Goal: Task Accomplishment & Management: Manage account settings

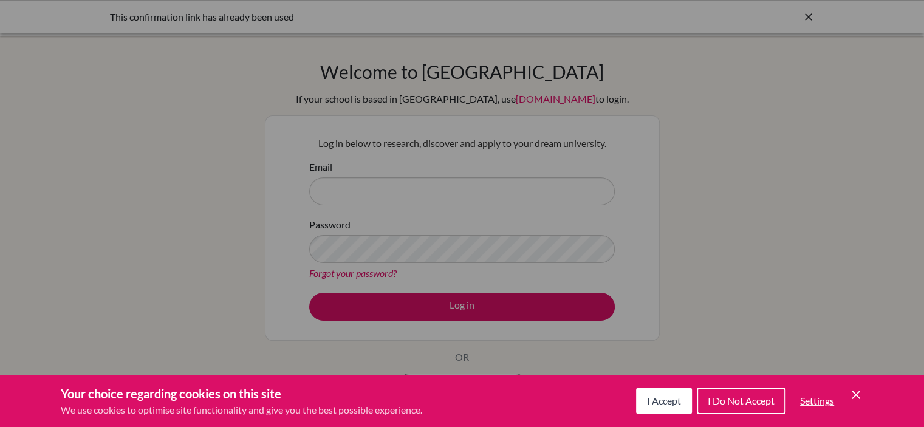
click at [656, 405] on span "I Accept" at bounding box center [664, 401] width 34 height 12
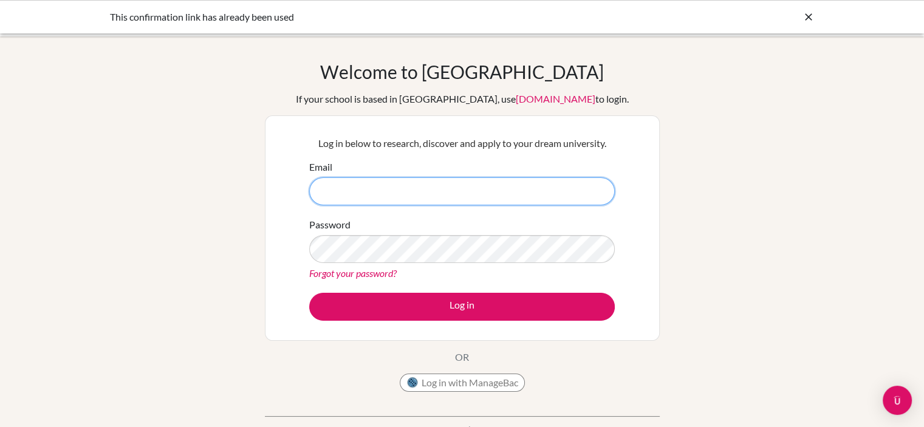
click at [394, 191] on input "Email" at bounding box center [462, 191] width 306 height 28
type input "[PERSON_NAME][EMAIL_ADDRESS][DOMAIN_NAME]"
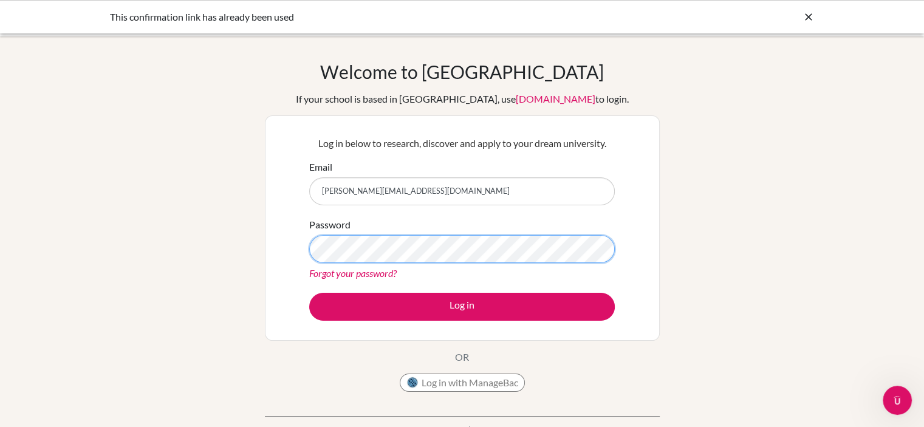
click at [309, 293] on button "Log in" at bounding box center [462, 307] width 306 height 28
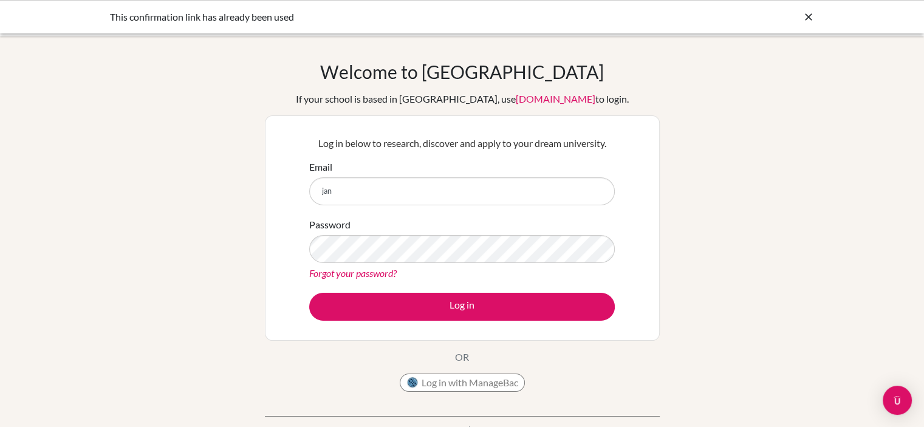
type input "[PERSON_NAME][EMAIL_ADDRESS][DOMAIN_NAME]"
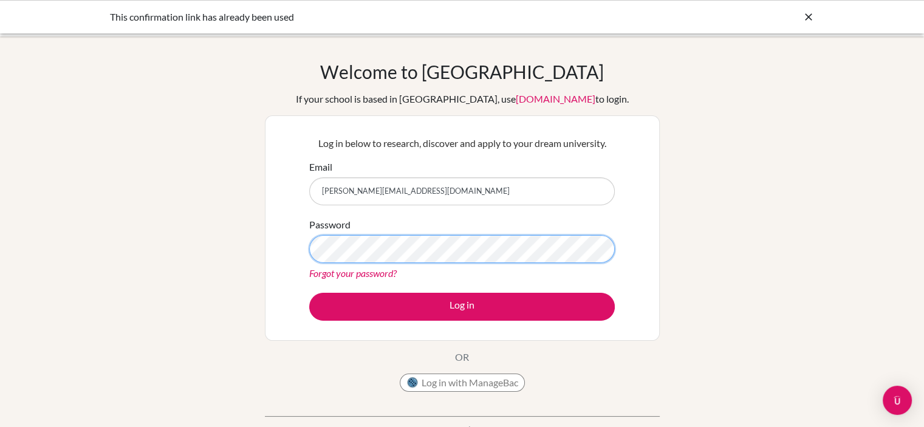
click at [309, 293] on button "Log in" at bounding box center [462, 307] width 306 height 28
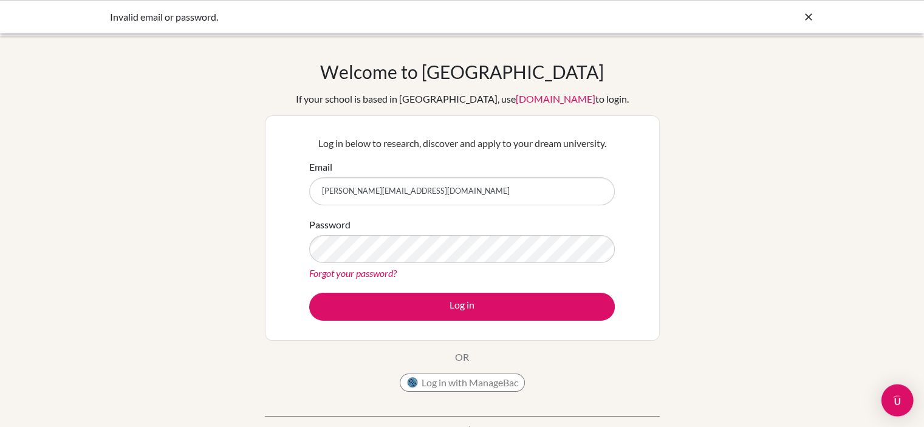
click at [902, 398] on img "Open Intercom Messenger" at bounding box center [898, 401] width 16 height 16
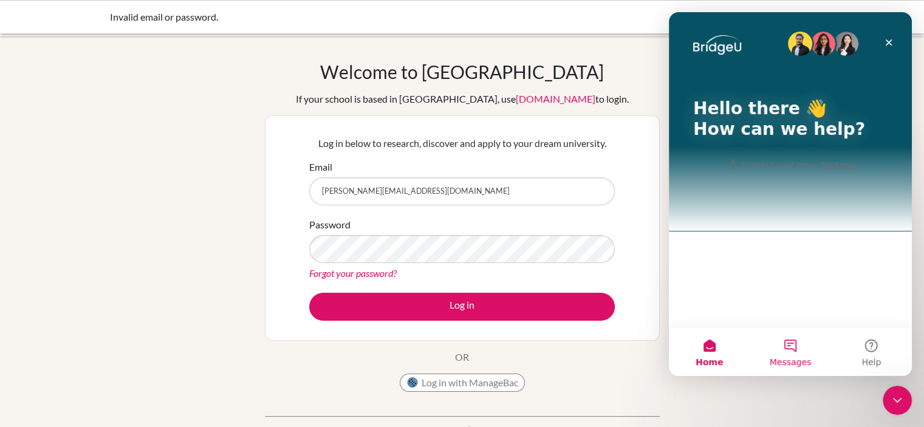
click at [796, 356] on button "Messages" at bounding box center [790, 352] width 81 height 49
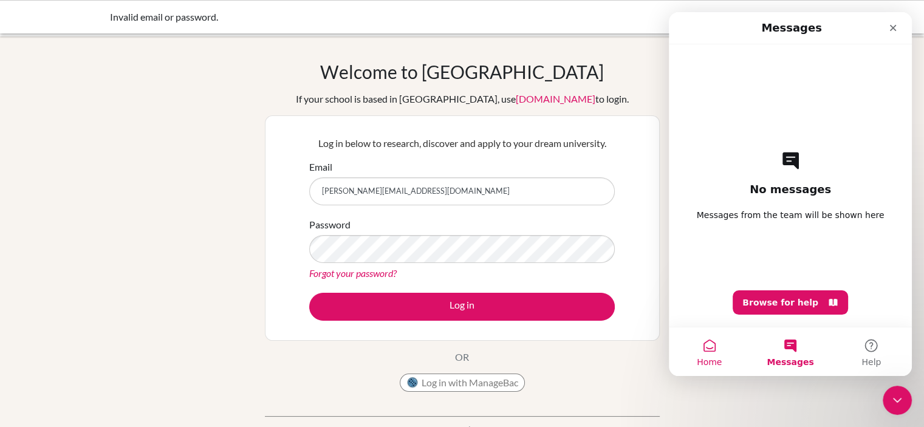
click at [727, 359] on button "Home" at bounding box center [709, 352] width 81 height 49
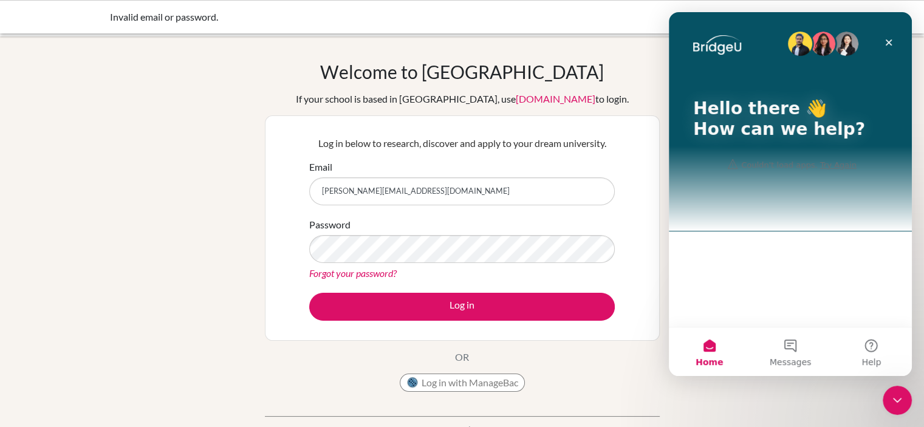
click at [760, 416] on div "Welcome to [GEOGRAPHIC_DATA] If your school is based in [GEOGRAPHIC_DATA], use …" at bounding box center [462, 259] width 924 height 397
click at [887, 41] on icon "Close" at bounding box center [889, 43] width 10 height 10
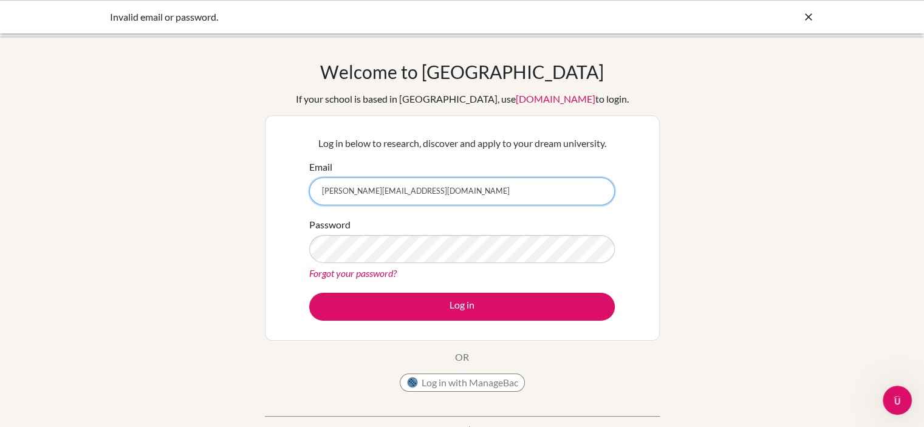
click at [520, 191] on input "[PERSON_NAME][EMAIL_ADDRESS][DOMAIN_NAME]" at bounding box center [462, 191] width 306 height 28
type input "j"
type input "[PERSON_NAME][EMAIL_ADDRESS][DOMAIN_NAME]"
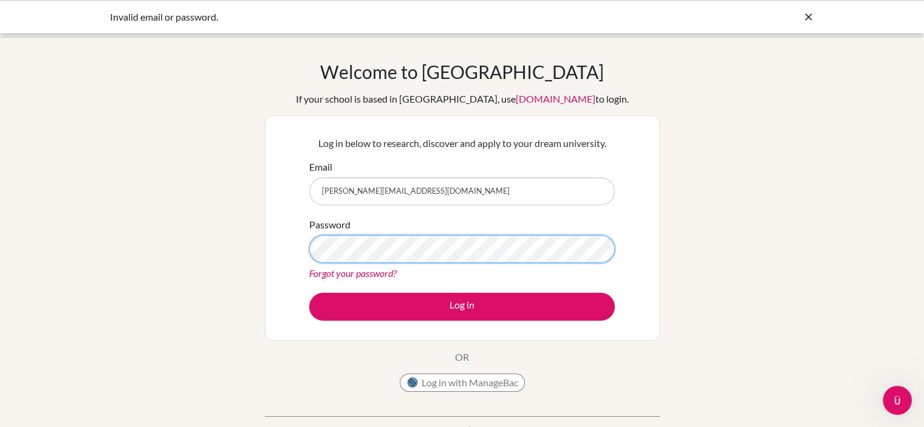
click at [309, 293] on button "Log in" at bounding box center [462, 307] width 306 height 28
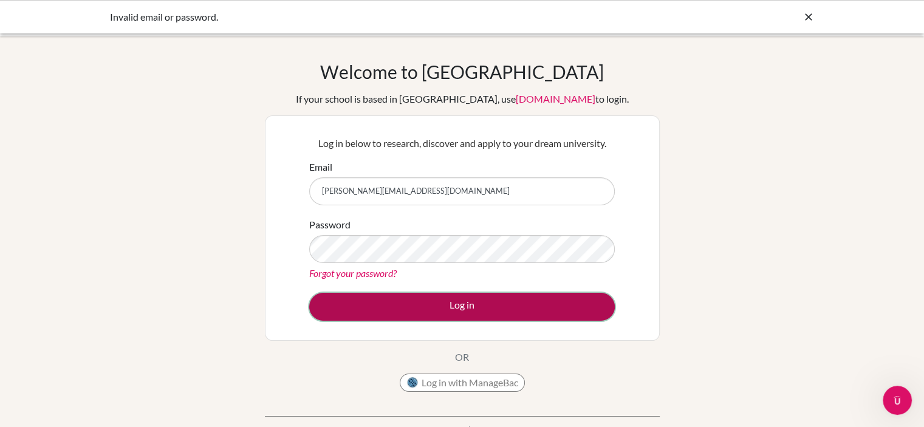
click at [426, 303] on button "Log in" at bounding box center [462, 307] width 306 height 28
